Goal: Task Accomplishment & Management: Complete application form

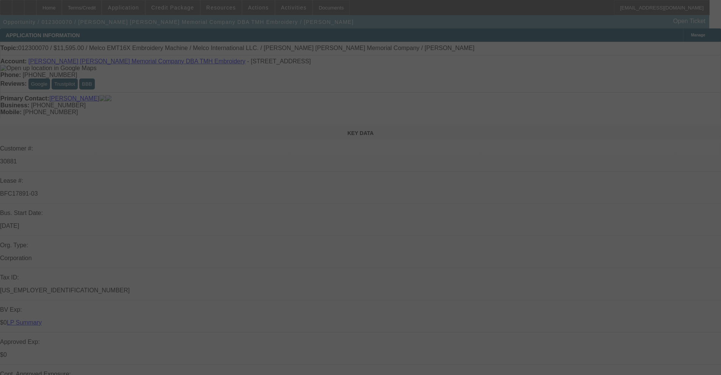
select select "0"
select select "2"
select select "0"
select select "6"
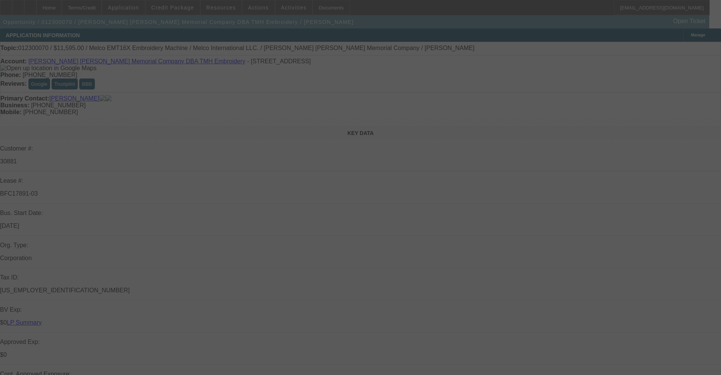
select select "0"
select select "2"
select select "0"
select select "6"
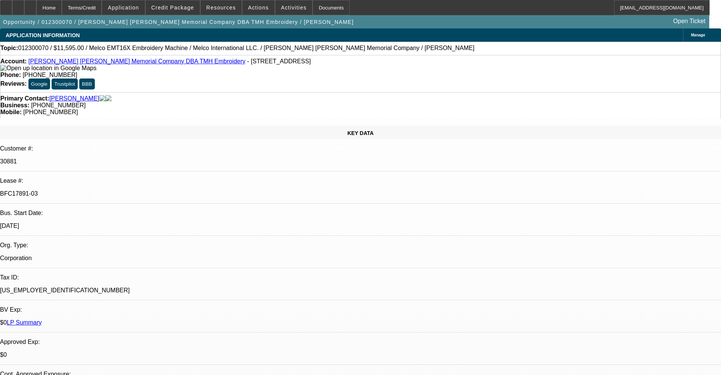
click at [83, 61] on link "[PERSON_NAME] [PERSON_NAME] Memorial Company DBA TMH Embroidery" at bounding box center [136, 61] width 217 height 6
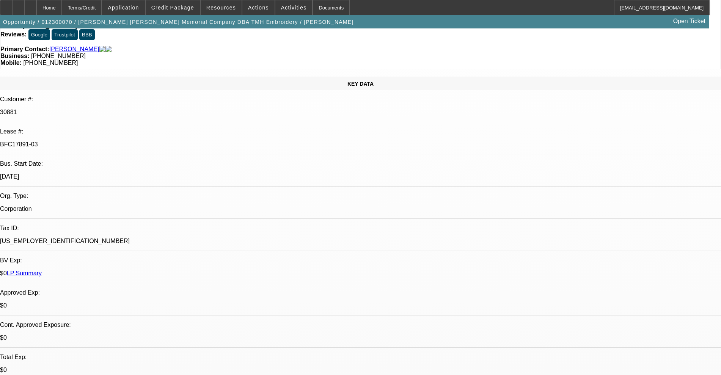
scroll to position [47, 0]
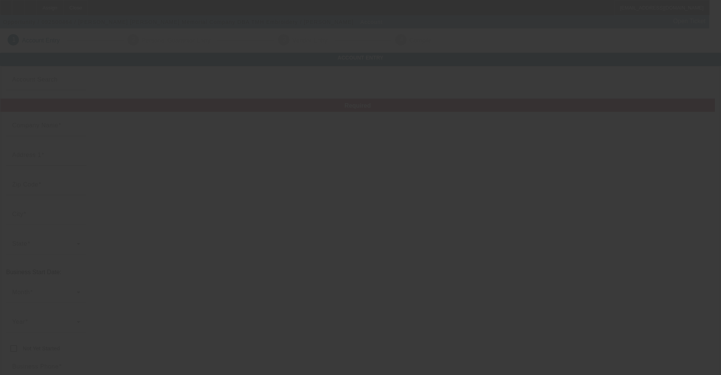
type input "[PERSON_NAME] [PERSON_NAME] Memorial Company"
type input "[STREET_ADDRESS]"
type input "43611"
type input "Toledo"
type input "[PHONE_NUMBER]"
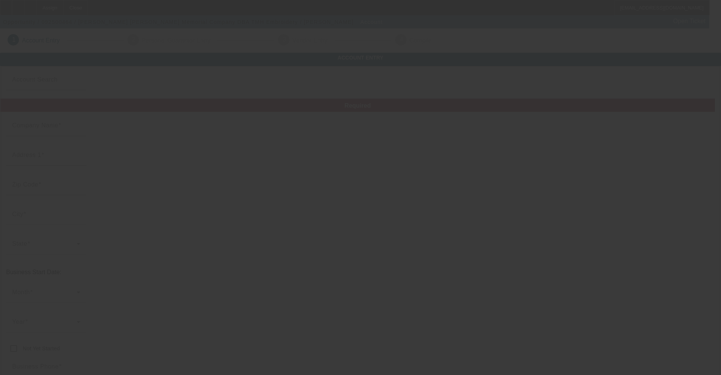
type input "TMH Embroidery"
type input "todd@tmhembroidery.com"
type input "Lucas"
type input "[US_EMPLOYER_IDENTIFICATION_NUMBER]"
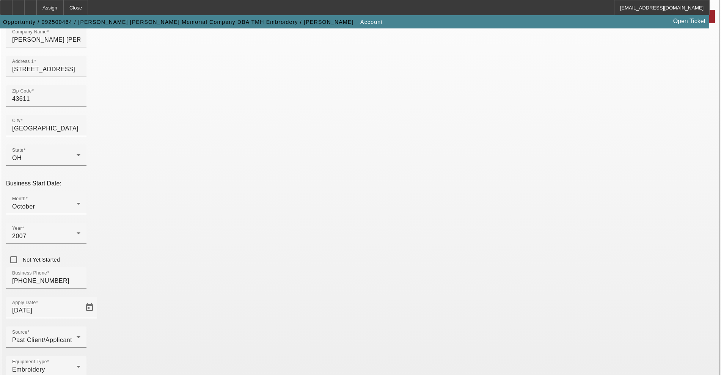
scroll to position [95, 0]
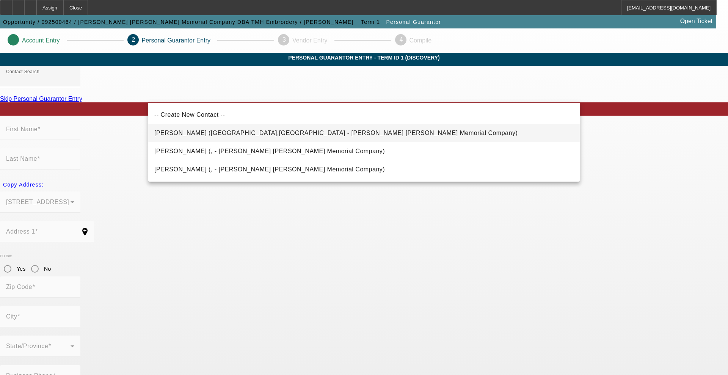
click at [199, 133] on span "Hatch, Todd (Toledo,OH - Todd Mikey Hatch Memorial Company)" at bounding box center [335, 133] width 363 height 6
type input "Hatch, Todd (Toledo,OH - Todd Mikey Hatch Memorial Company)"
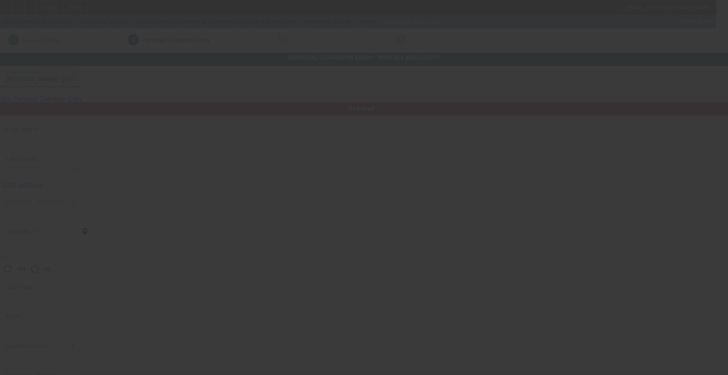
type input "Todd"
type input "Hatch"
type input "2614-108th St"
radio input "true"
type input "43611"
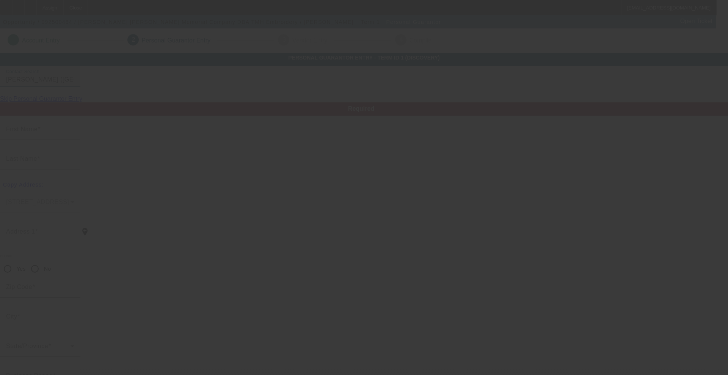
type input "Toledo"
type input "[PHONE_NUMBER]"
type input "100"
type input "272-60-3001"
type input "todd@tmhembroidery.com"
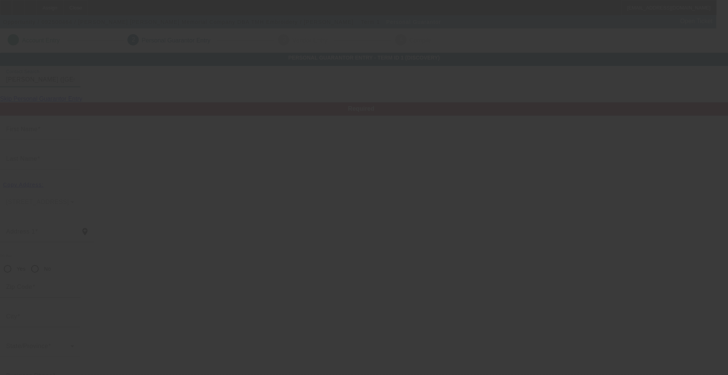
type input "[PHONE_NUMBER]"
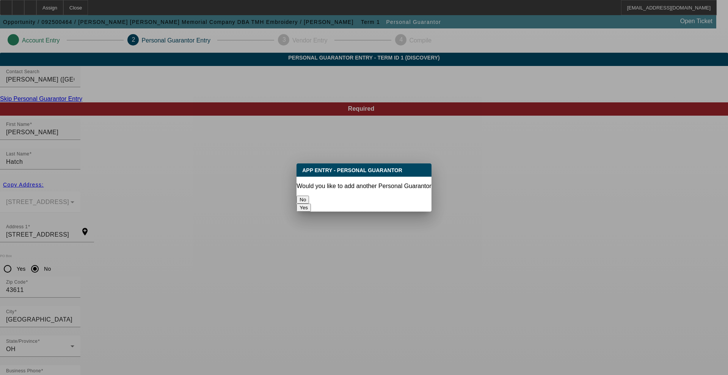
click at [309, 202] on button "No" at bounding box center [302, 200] width 13 height 8
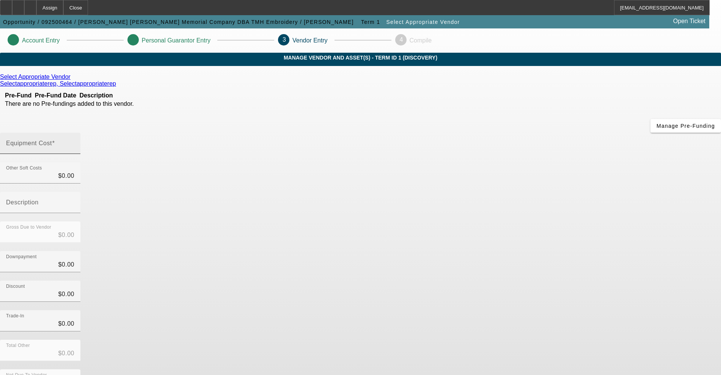
click at [52, 140] on mat-label "Equipment Cost" at bounding box center [29, 143] width 46 height 6
click at [74, 142] on input "Equipment Cost" at bounding box center [40, 146] width 68 height 9
type input "2"
type input "$2.00"
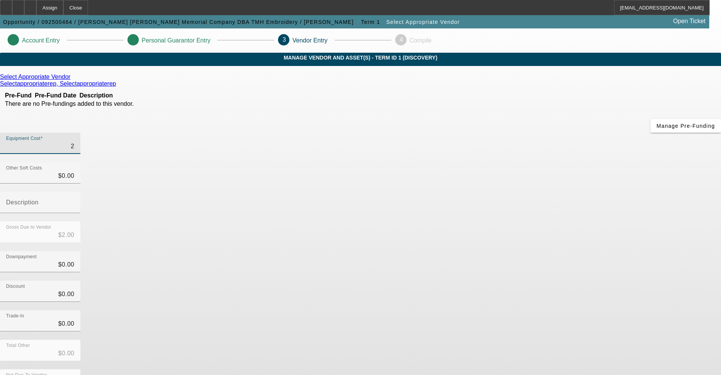
type input "25"
type input "$25.00"
type input "258"
type input "$258.00"
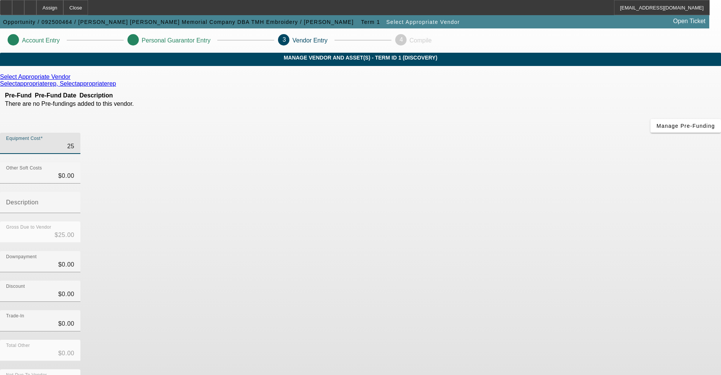
type input "$258.00"
type input "2584"
type input "$2,584.00"
type input "25840"
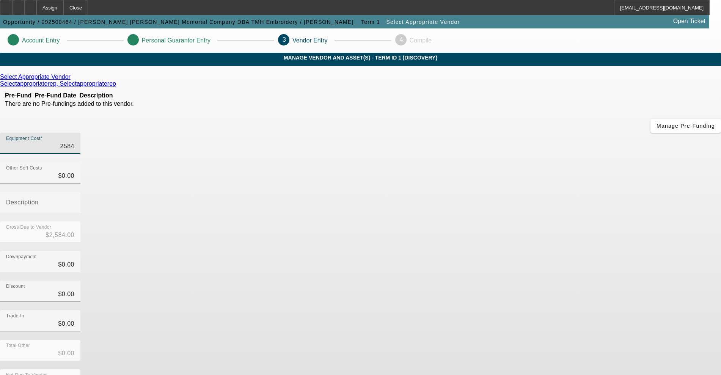
type input "$25,840.00"
click at [538, 221] on div "Gross Due to Vendor $25,840.00" at bounding box center [360, 236] width 721 height 30
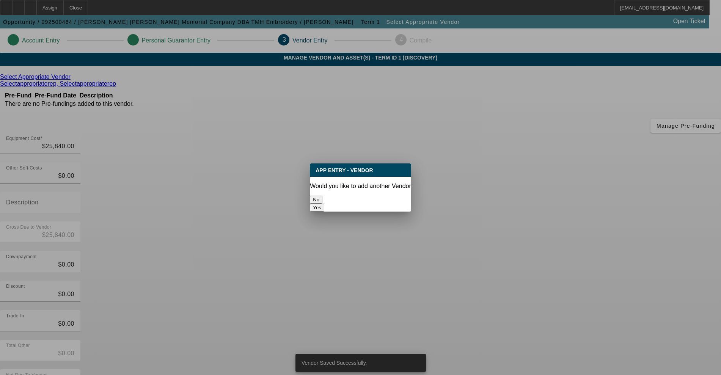
click at [322, 196] on button "No" at bounding box center [316, 200] width 13 height 8
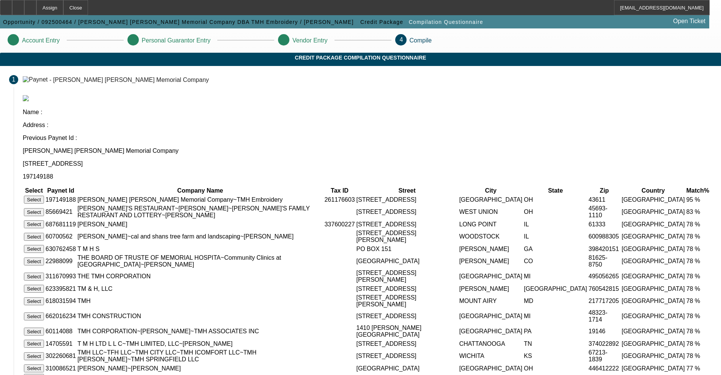
click at [44, 196] on button "Select" at bounding box center [34, 200] width 20 height 8
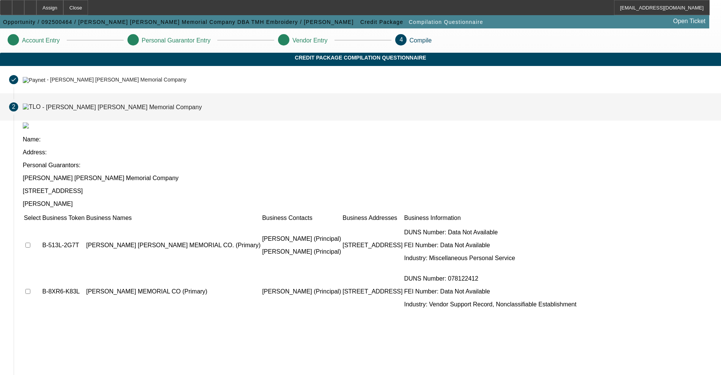
scroll to position [44, 0]
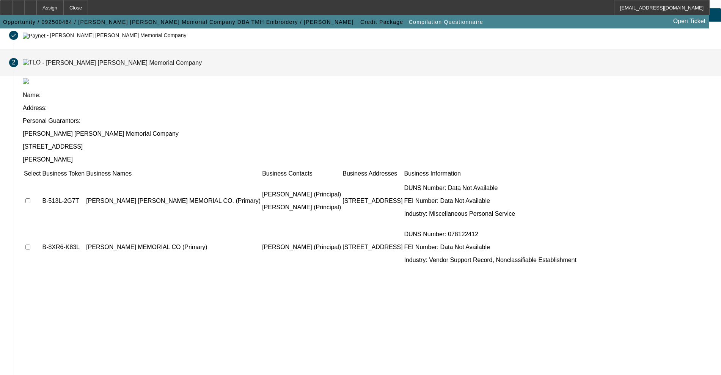
click at [41, 224] on td at bounding box center [32, 246] width 17 height 45
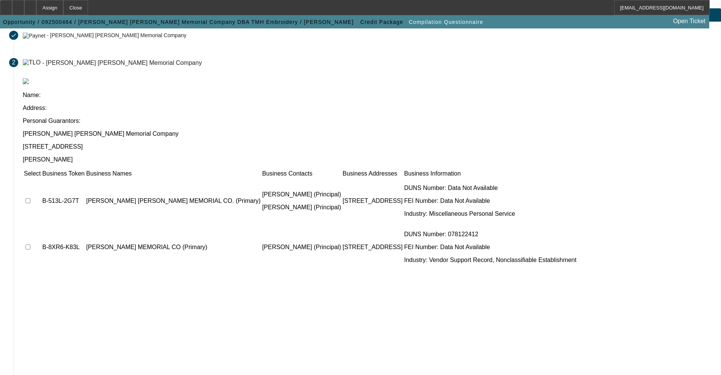
click at [41, 224] on td at bounding box center [32, 246] width 17 height 45
click at [30, 245] on input "checkbox" at bounding box center [27, 247] width 5 height 5
checkbox input "true"
click at [30, 198] on input "checkbox" at bounding box center [27, 200] width 5 height 5
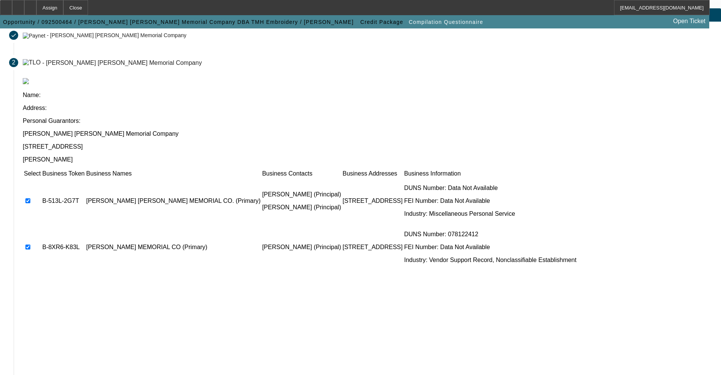
checkbox input "false"
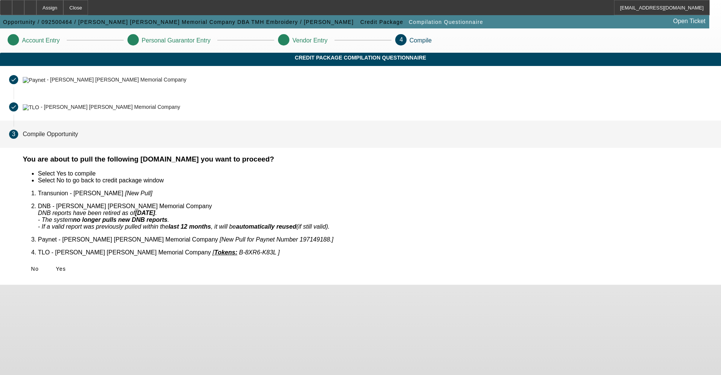
scroll to position [0, 0]
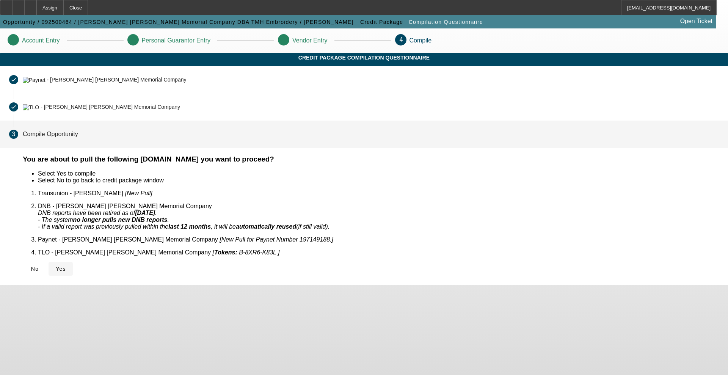
click at [56, 266] on icon at bounding box center [56, 269] width 0 height 6
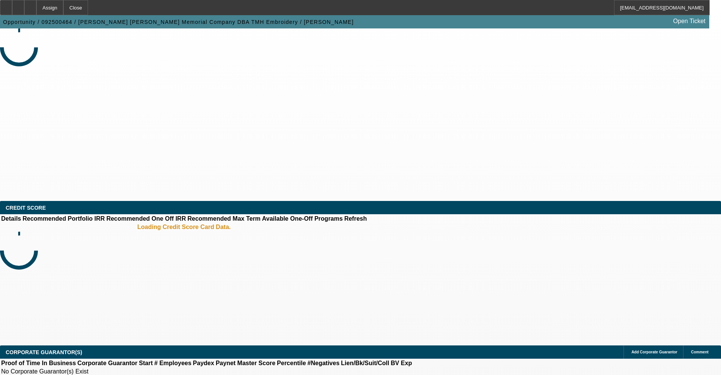
select select "0"
select select "2"
select select "0.1"
select select "4"
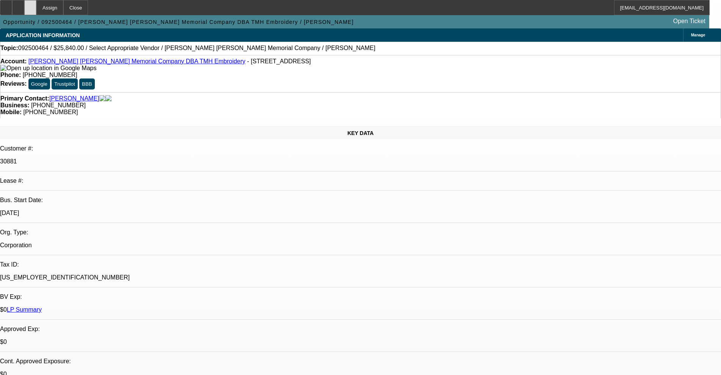
click at [36, 2] on div at bounding box center [30, 7] width 12 height 15
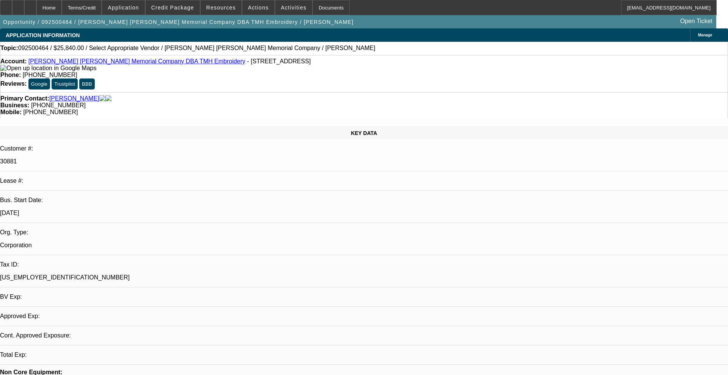
select select "0"
select select "2"
select select "0.1"
select select "4"
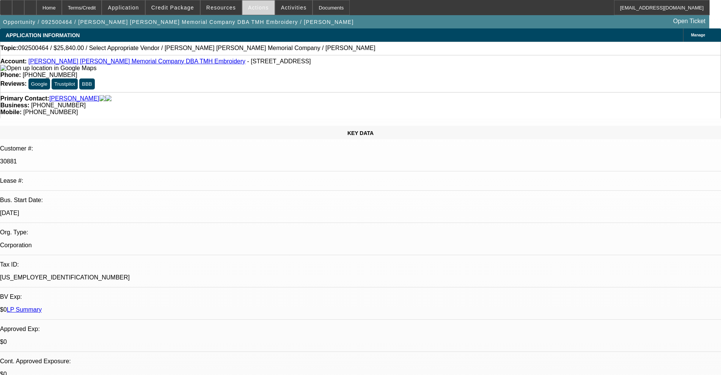
click at [249, 6] on span "Actions" at bounding box center [258, 8] width 21 height 6
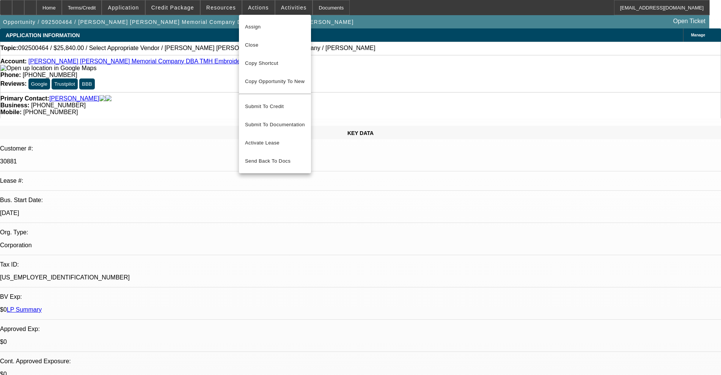
click at [226, 13] on div at bounding box center [360, 187] width 721 height 375
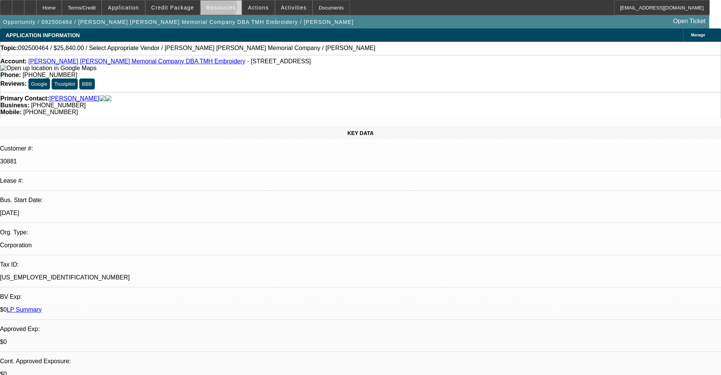
click at [221, 8] on span "Resources" at bounding box center [221, 8] width 30 height 6
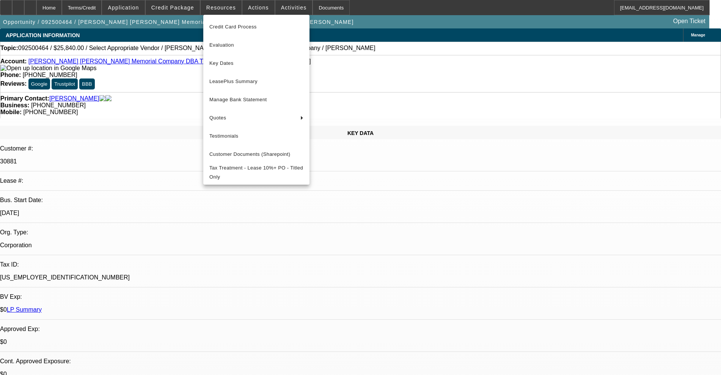
click at [289, 5] on div at bounding box center [360, 187] width 721 height 375
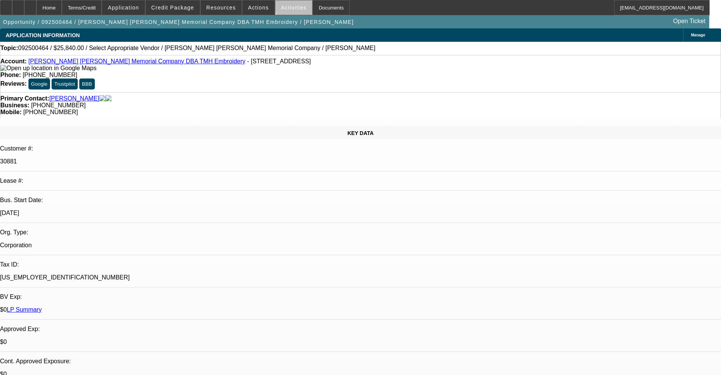
click at [289, 6] on span "Activities" at bounding box center [294, 8] width 26 height 6
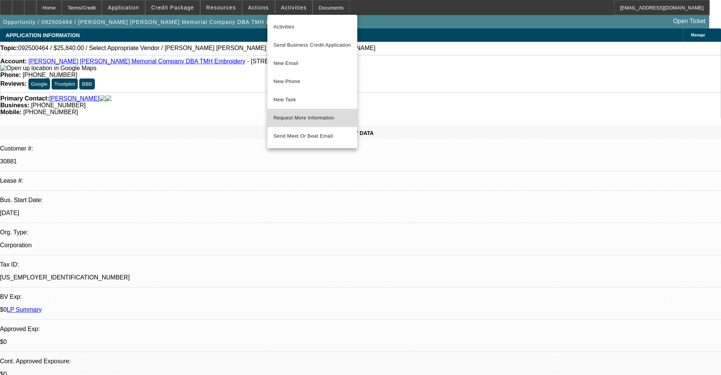
click at [295, 123] on button "Request More Information" at bounding box center [312, 118] width 90 height 18
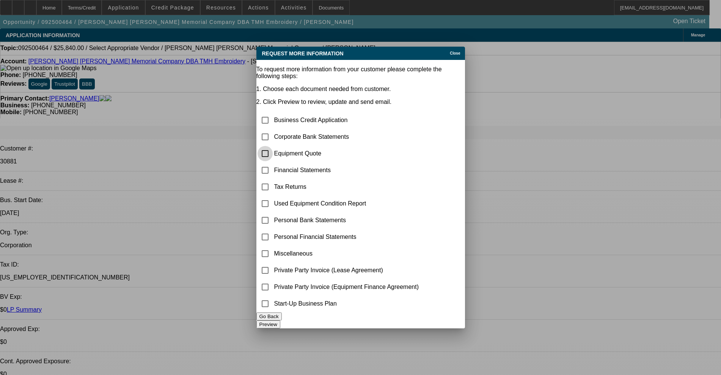
click at [273, 146] on input "checkbox" at bounding box center [264, 153] width 15 height 15
checkbox input "true"
click at [273, 129] on input "checkbox" at bounding box center [264, 136] width 15 height 15
checkbox input "true"
click at [280, 321] on button "Preview" at bounding box center [268, 324] width 24 height 8
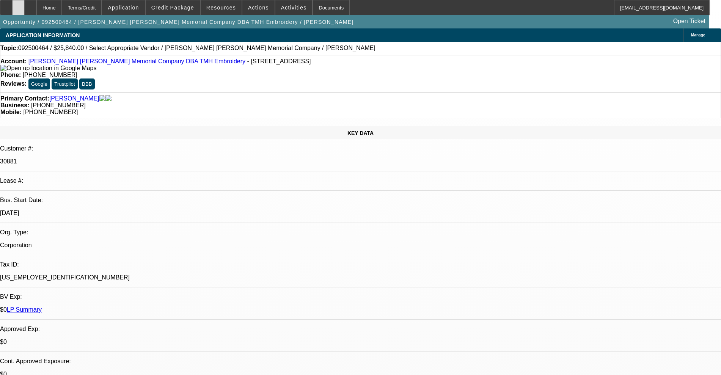
click at [18, 5] on icon at bounding box center [18, 5] width 0 height 0
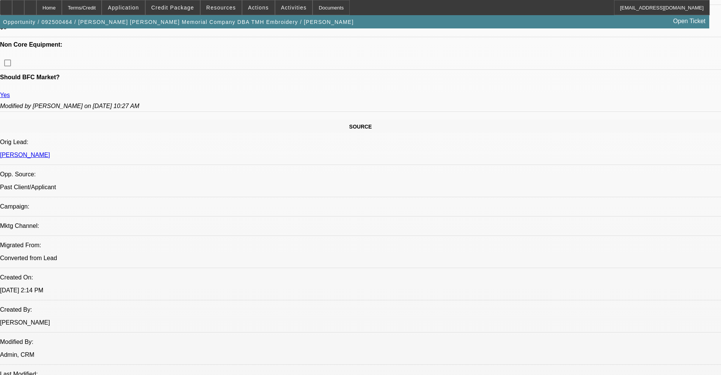
scroll to position [47, 0]
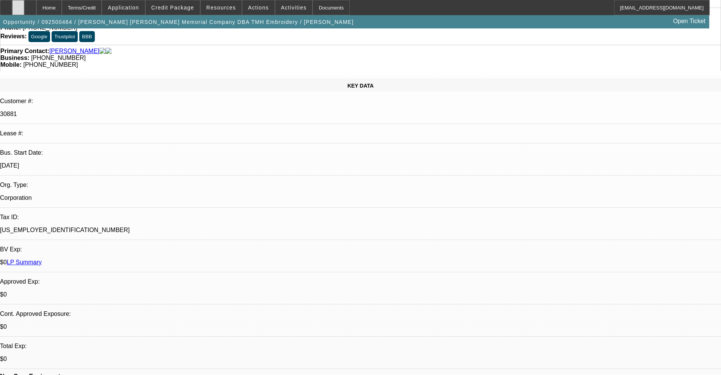
click at [24, 8] on div at bounding box center [18, 7] width 12 height 15
